Goal: Information Seeking & Learning: Learn about a topic

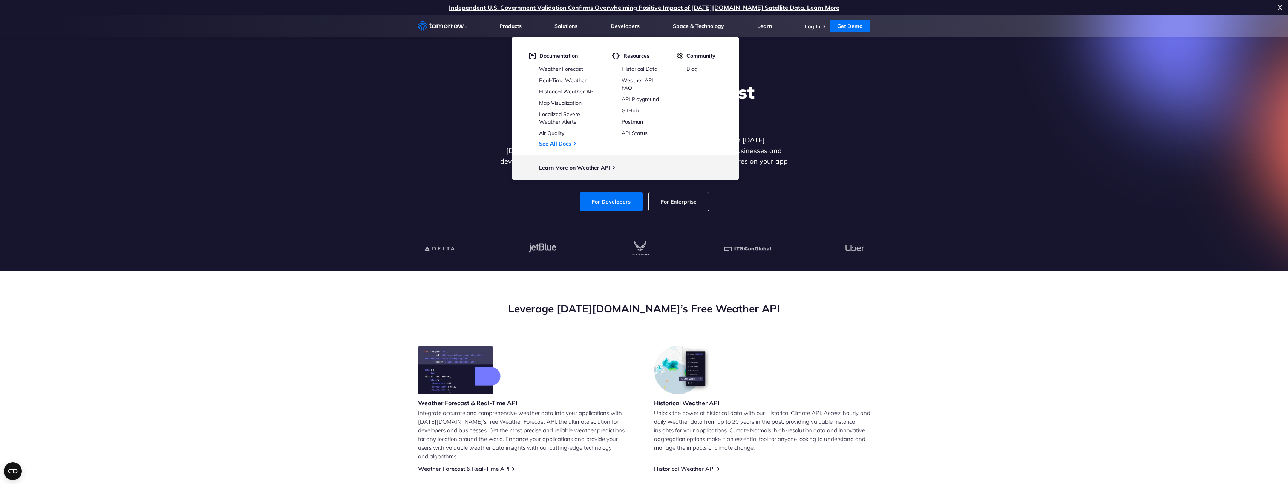
click at [576, 92] on link "Historical Weather API" at bounding box center [567, 91] width 56 height 7
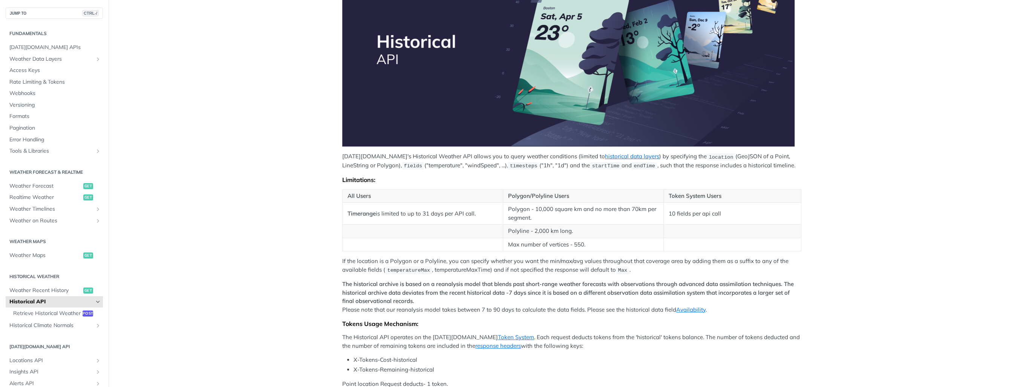
scroll to position [151, 0]
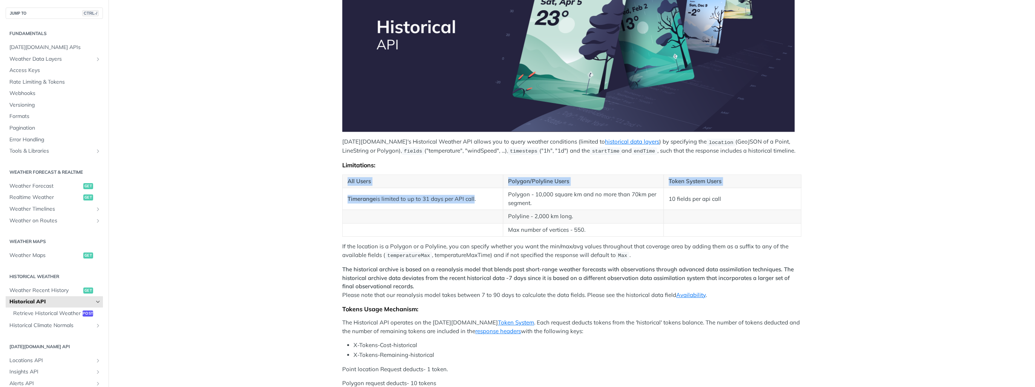
drag, startPoint x: 334, startPoint y: 196, endPoint x: 472, endPoint y: 201, distance: 138.4
click at [472, 201] on article "Historical API Tomorrow.io's Historical Weather API allows you to query weather…" at bounding box center [572, 193] width 483 height 606
drag, startPoint x: 472, startPoint y: 201, endPoint x: 421, endPoint y: 201, distance: 51.7
click at [421, 201] on td "Timerange is limited to up to 31 days per API call." at bounding box center [423, 199] width 161 height 22
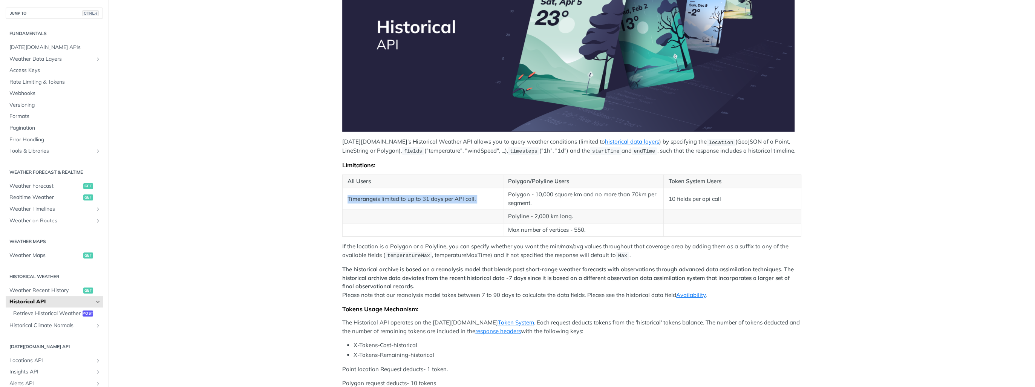
click at [421, 201] on td "Timerange is limited to up to 31 days per API call." at bounding box center [423, 199] width 161 height 22
drag, startPoint x: 421, startPoint y: 201, endPoint x: 412, endPoint y: 209, distance: 12.3
click at [412, 210] on td at bounding box center [423, 217] width 161 height 14
drag, startPoint x: 353, startPoint y: 195, endPoint x: 475, endPoint y: 201, distance: 121.9
click at [475, 201] on td "Timerange is limited to up to 31 days per API call." at bounding box center [423, 199] width 161 height 22
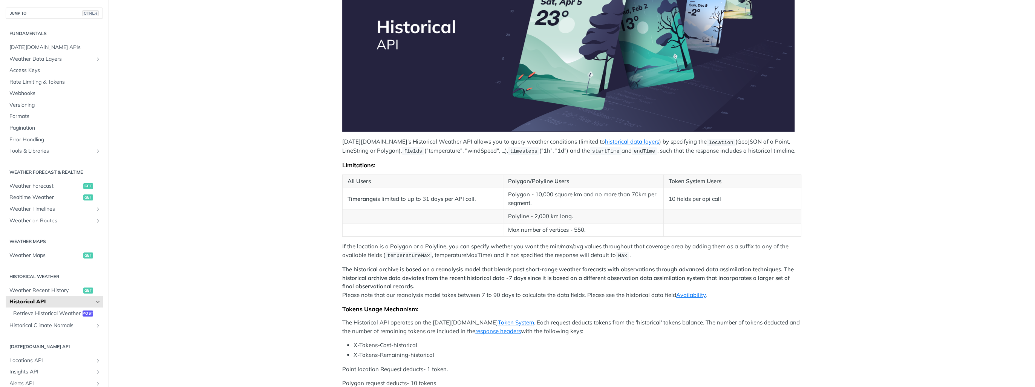
drag, startPoint x: 475, startPoint y: 201, endPoint x: 452, endPoint y: 200, distance: 22.3
click at [452, 200] on td "Timerange is limited to up to 31 days per API call." at bounding box center [423, 199] width 161 height 22
drag, startPoint x: 452, startPoint y: 200, endPoint x: 428, endPoint y: 202, distance: 24.6
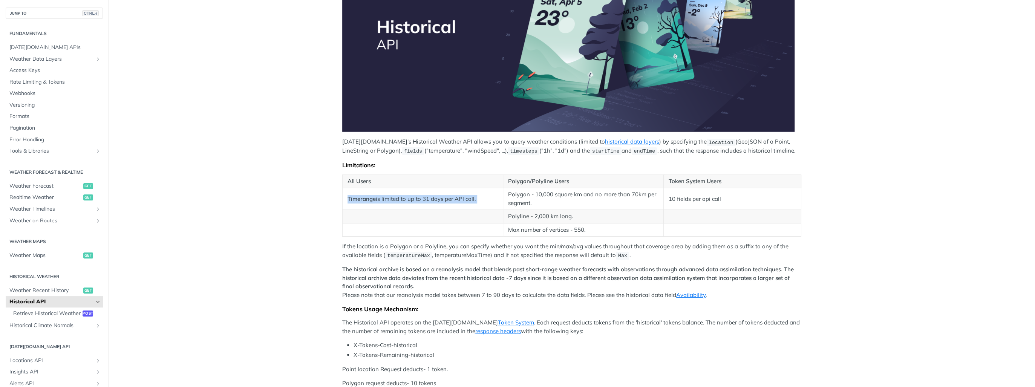
click at [428, 202] on td "Timerange is limited to up to 31 days per API call." at bounding box center [423, 199] width 161 height 22
drag, startPoint x: 409, startPoint y: 194, endPoint x: 468, endPoint y: 197, distance: 58.9
click at [468, 197] on td "Timerange is limited to up to 31 days per API call." at bounding box center [423, 199] width 161 height 22
drag, startPoint x: 468, startPoint y: 197, endPoint x: 423, endPoint y: 200, distance: 45.0
click at [423, 200] on td "Timerange is limited to up to 31 days per API call." at bounding box center [423, 199] width 161 height 22
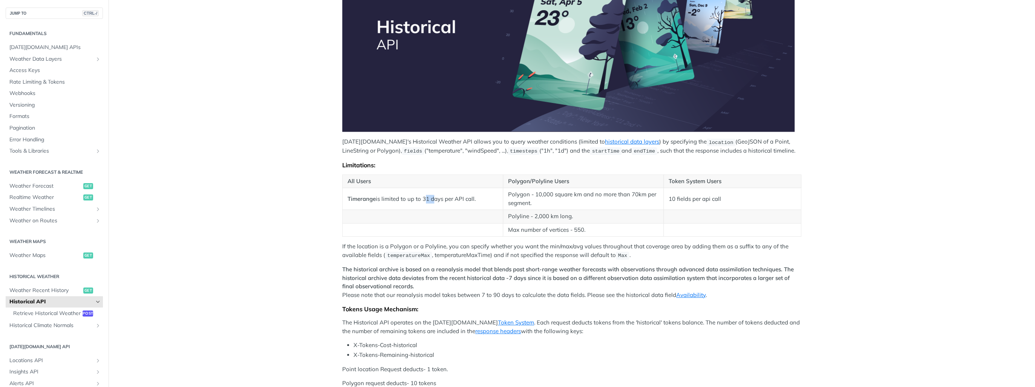
click at [423, 200] on td "Timerange is limited to up to 31 days per API call." at bounding box center [423, 199] width 161 height 22
drag, startPoint x: 423, startPoint y: 200, endPoint x: 396, endPoint y: 201, distance: 27.5
click at [396, 201] on td "Timerange is limited to up to 31 days per API call." at bounding box center [423, 199] width 161 height 22
click at [318, 210] on main "JUMP TO CTRL-/ Fundamentals Tomorrow.io APIs Weather Data Layers Core Probabili…" at bounding box center [517, 193] width 1035 height 606
